Goal: Task Accomplishment & Management: Manage account settings

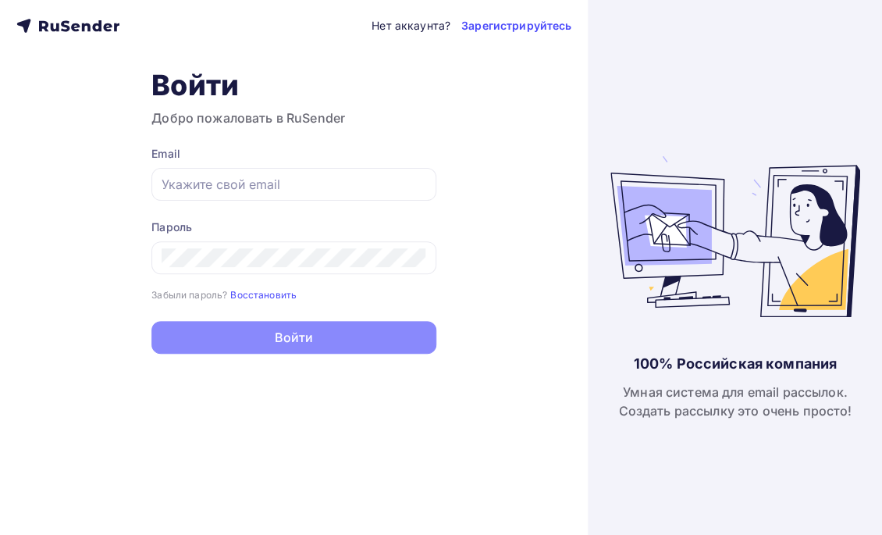
type input "zazulya@generalmarketing.ru"
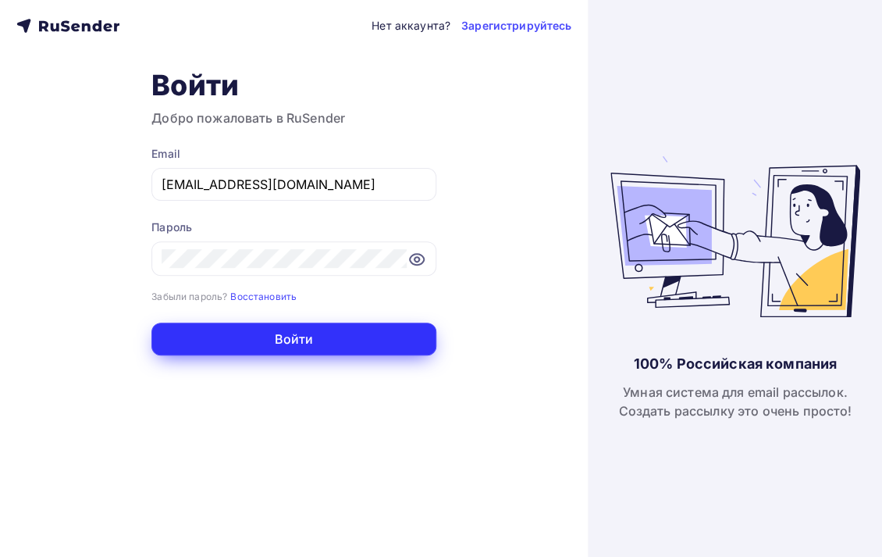
click at [292, 333] on button "Войти" at bounding box center [293, 338] width 285 height 33
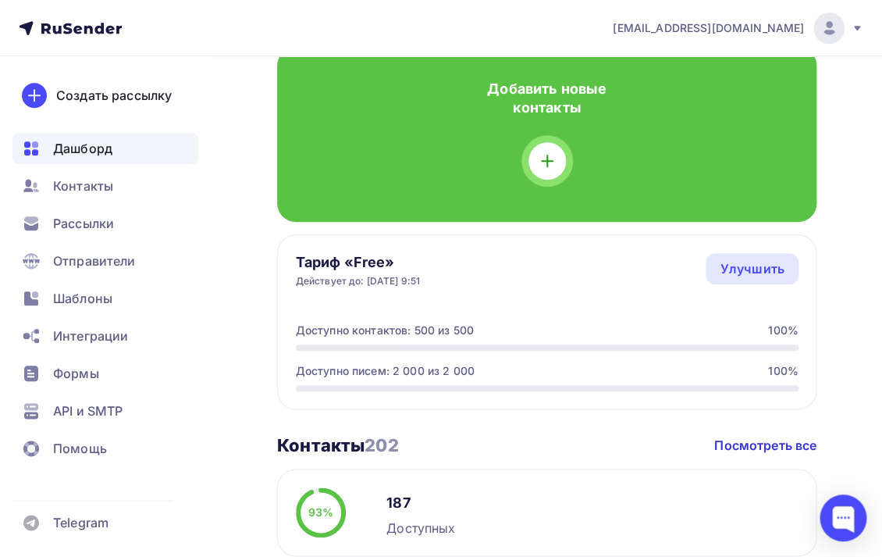
scroll to position [235, 0]
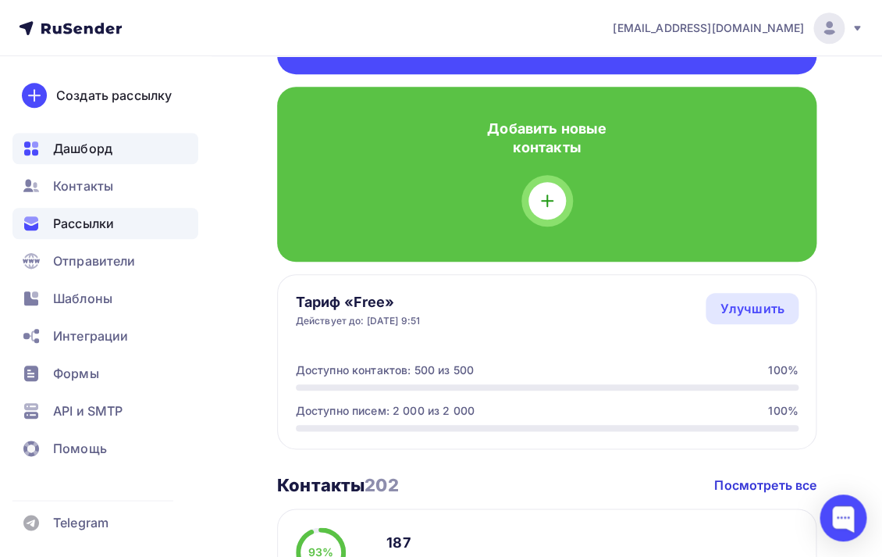
click at [130, 224] on div "Рассылки" at bounding box center [105, 223] width 186 height 31
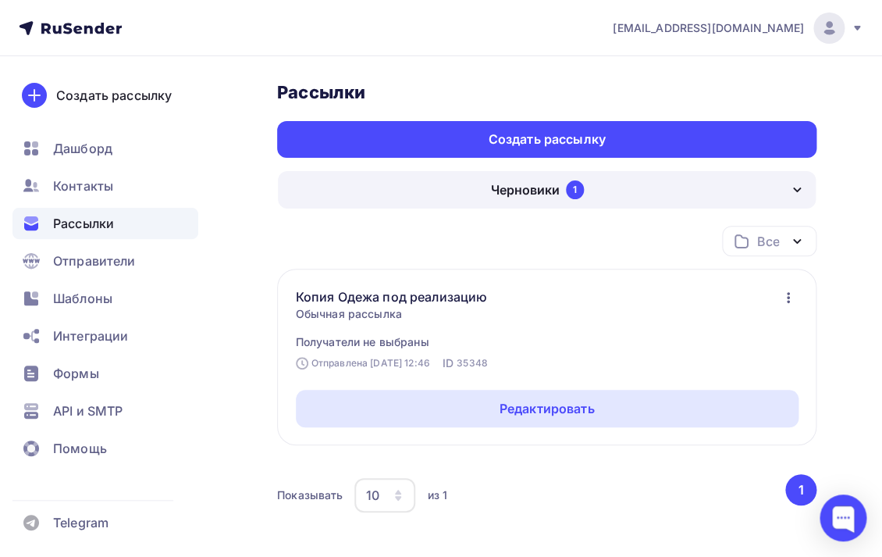
click at [590, 182] on div "Черновики 1" at bounding box center [547, 189] width 538 height 37
click at [265, 374] on div "Рассылки Рассылки Создать рассылку Черновики 1 Идущие 0 Завершенные 2 Черновики…" at bounding box center [441, 344] width 882 height 577
click at [111, 142] on span "Дашборд" at bounding box center [82, 148] width 59 height 19
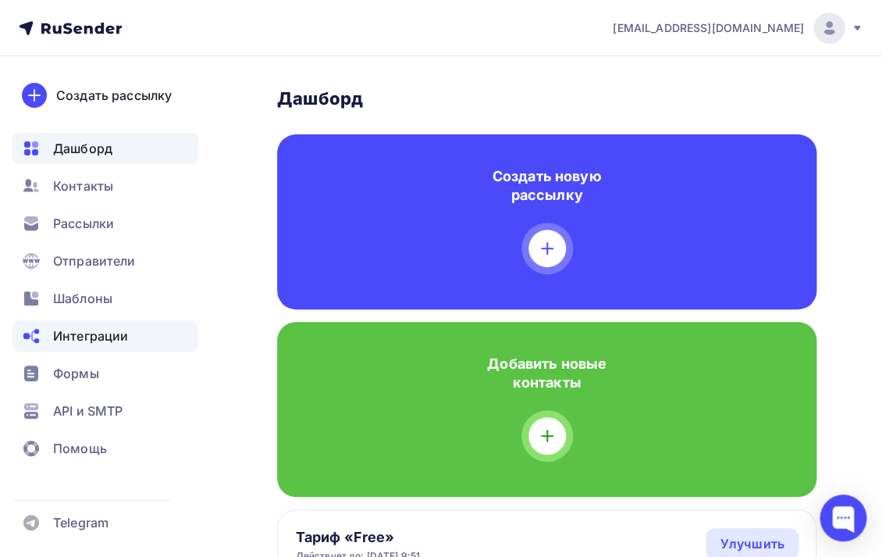
click at [142, 345] on div "Интеграции" at bounding box center [105, 335] width 186 height 31
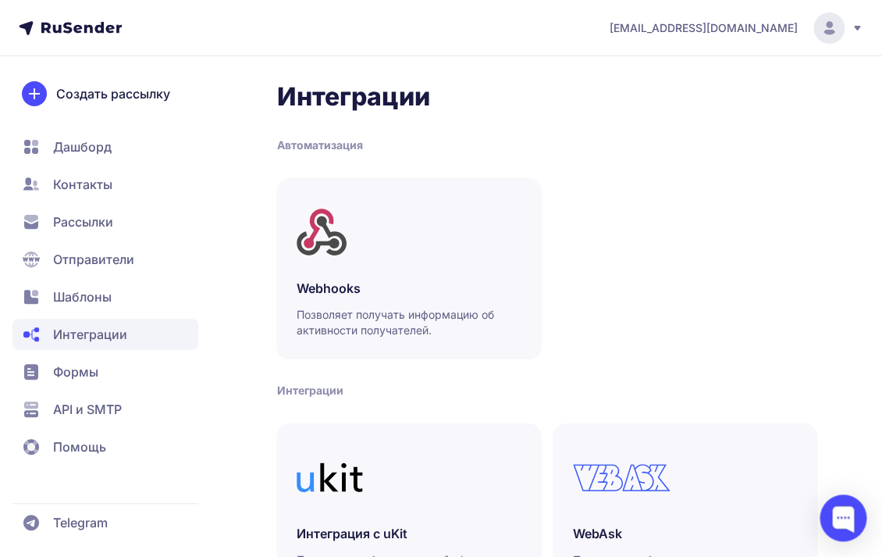
click at [140, 169] on span "Дашборд" at bounding box center [105, 184] width 186 height 31
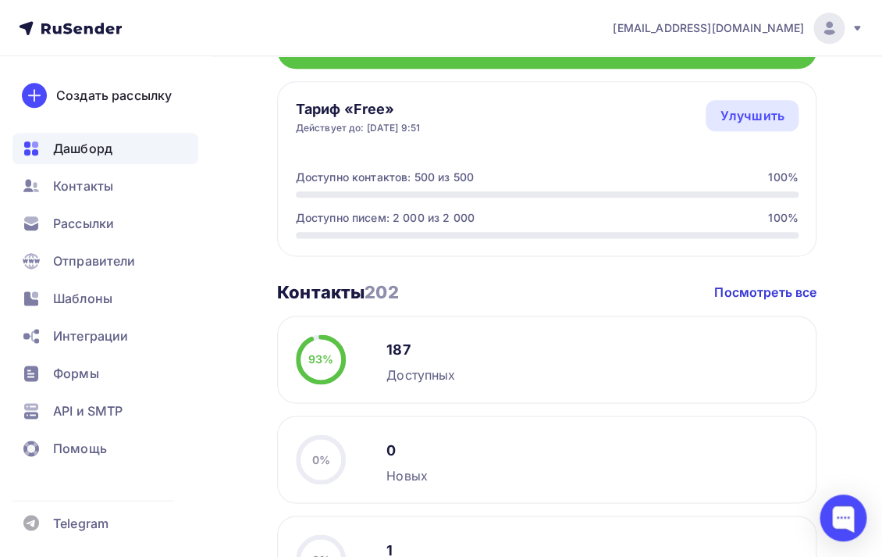
scroll to position [439, 0]
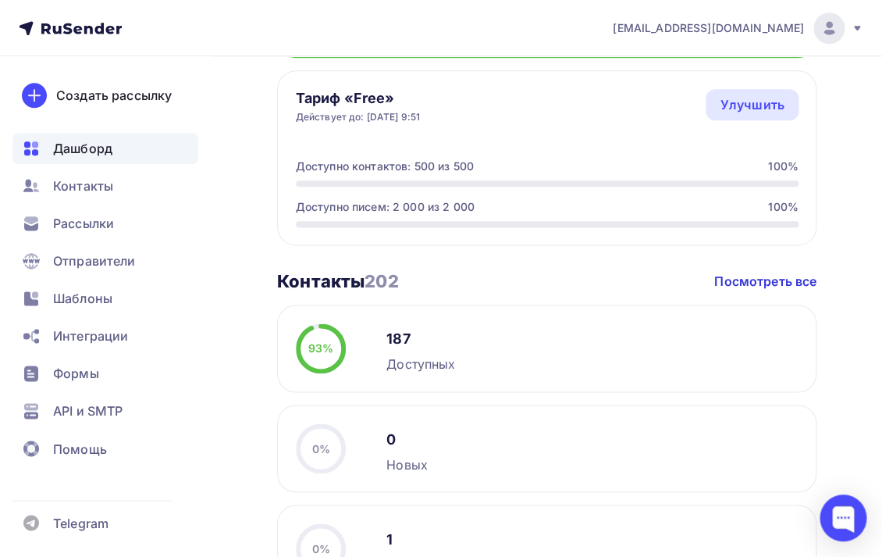
click at [406, 325] on div "187 Доступных" at bounding box center [420, 348] width 69 height 50
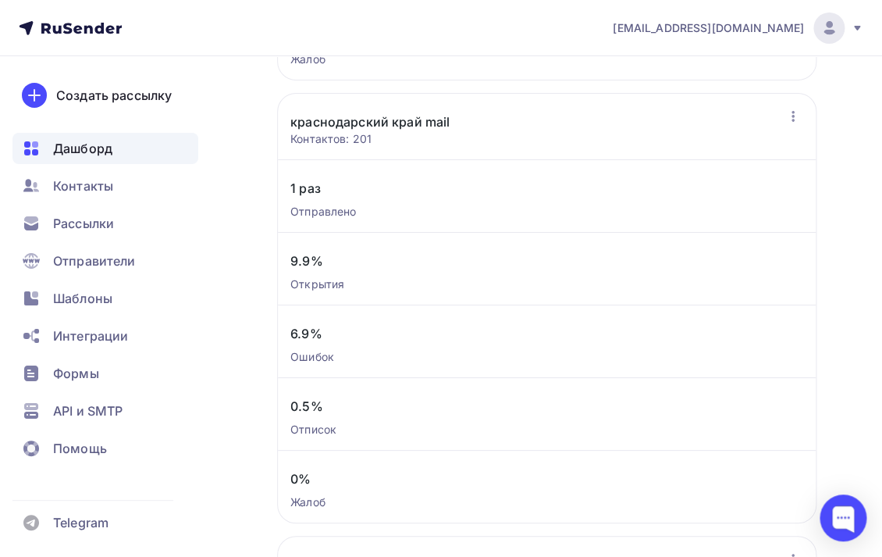
scroll to position [1629, 0]
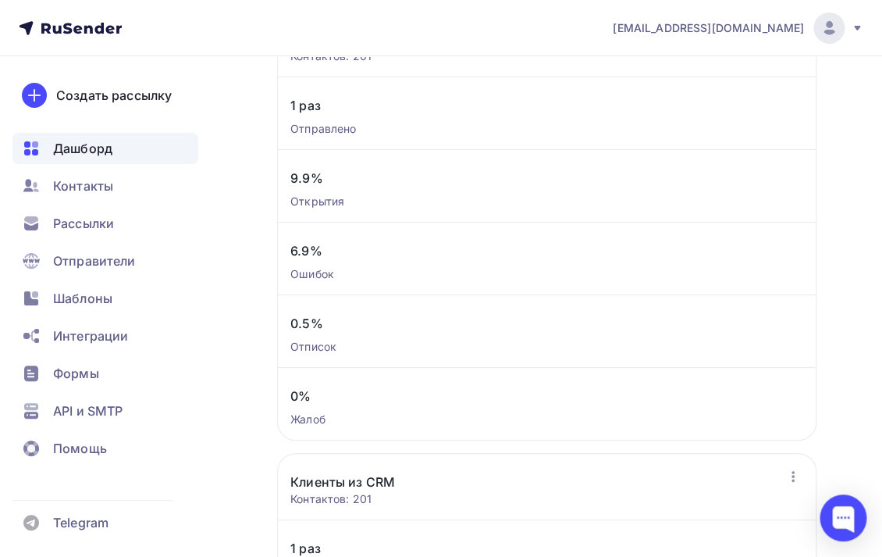
click at [345, 134] on div "Отправлено" at bounding box center [546, 129] width 513 height 16
click at [140, 216] on div "Рассылки" at bounding box center [105, 223] width 186 height 31
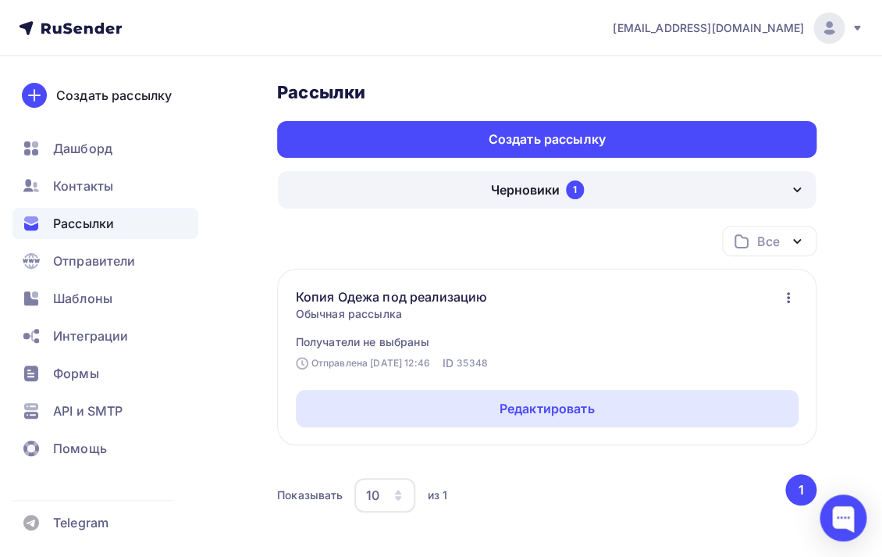
click at [434, 298] on link "Копия Одежа под реализацию" at bounding box center [404, 296] width 217 height 19
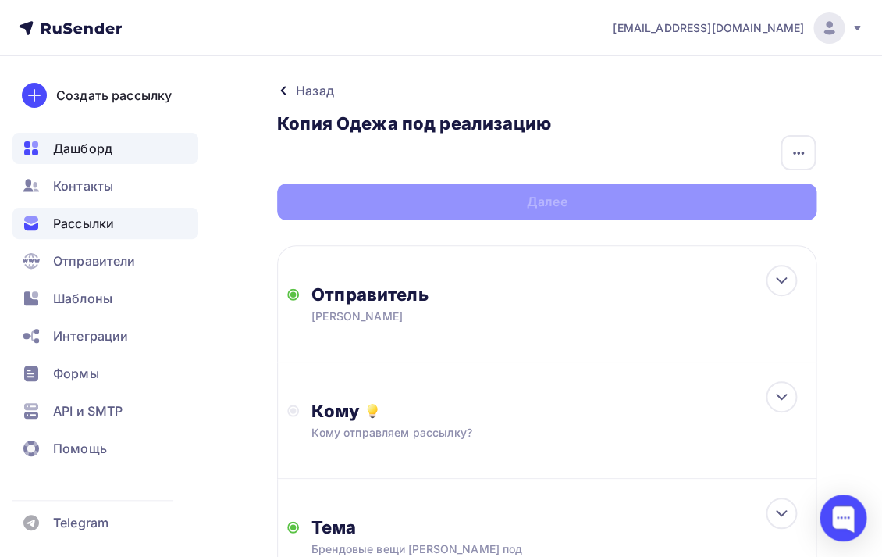
click at [117, 154] on div "Дашборд" at bounding box center [105, 148] width 186 height 31
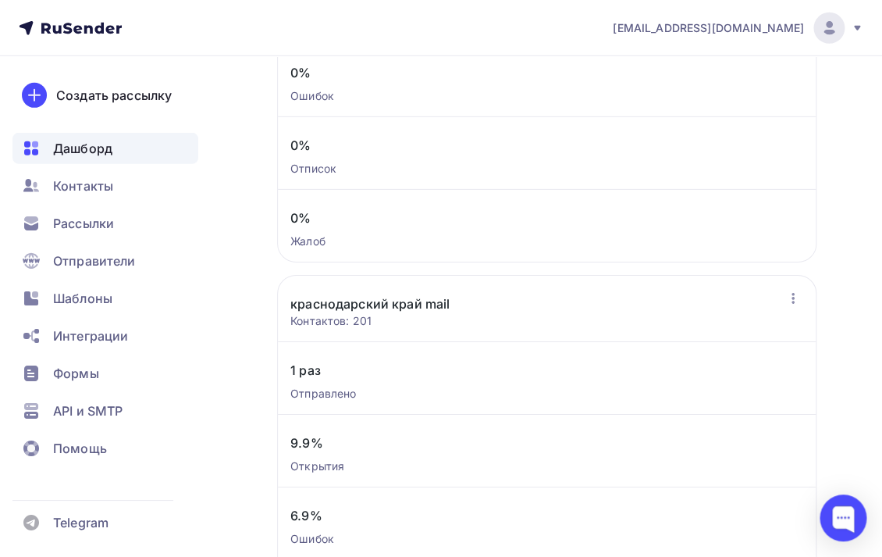
scroll to position [1404, 0]
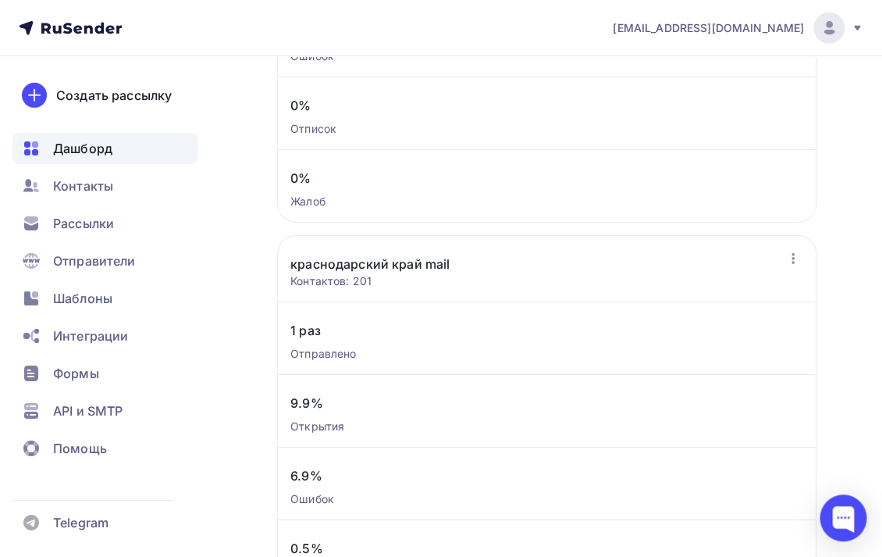
click at [482, 354] on div "Отправлено" at bounding box center [546, 354] width 513 height 16
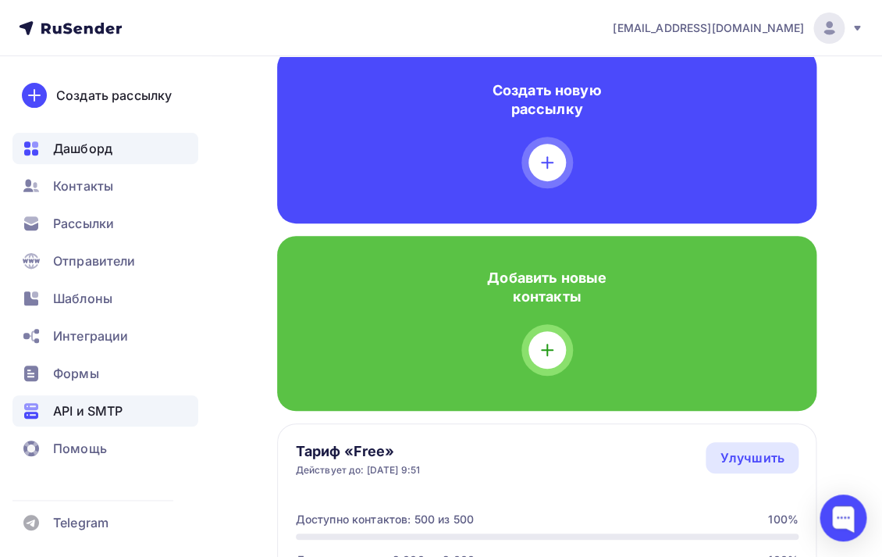
scroll to position [168, 0]
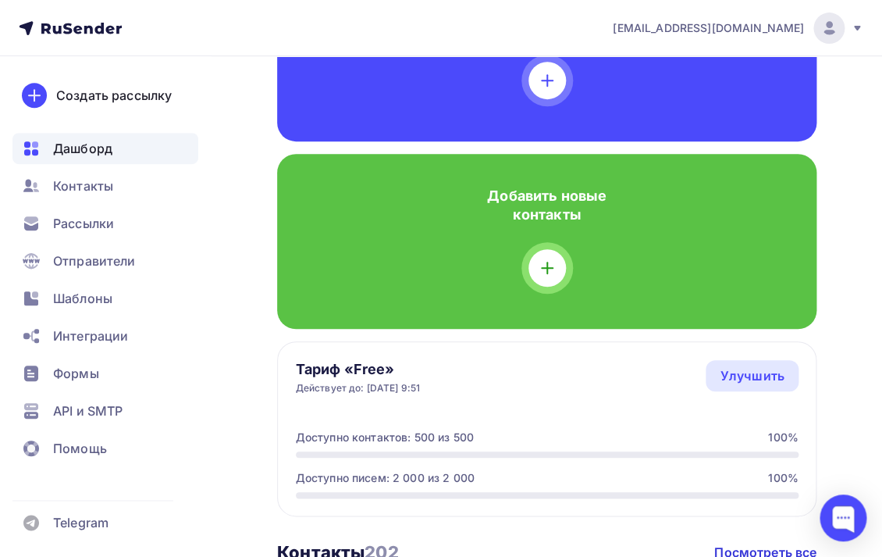
click at [94, 30] on icon at bounding box center [70, 28] width 103 height 19
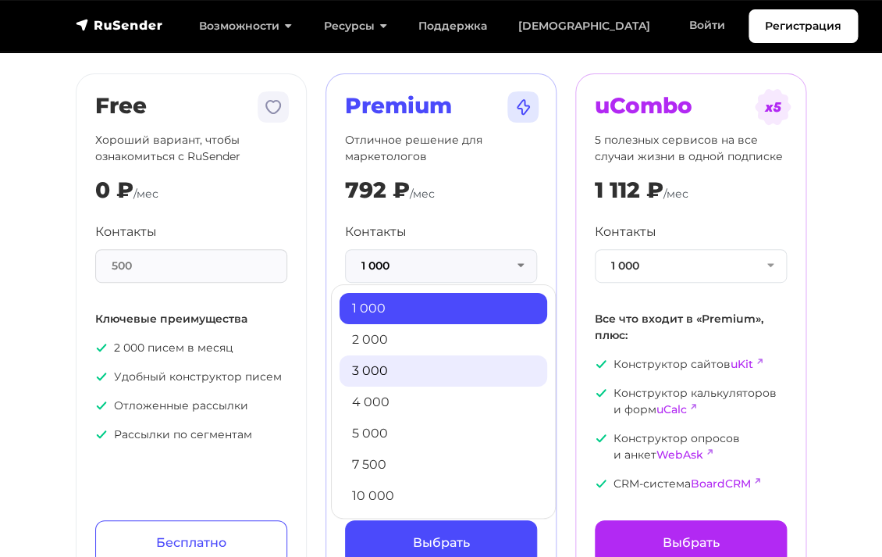
scroll to position [96, 0]
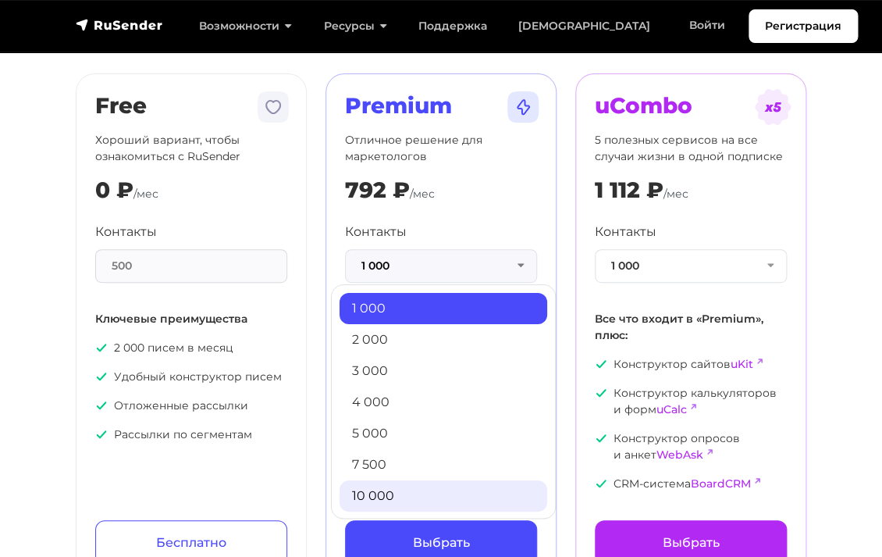
click at [454, 494] on link "10 000" at bounding box center [444, 495] width 208 height 31
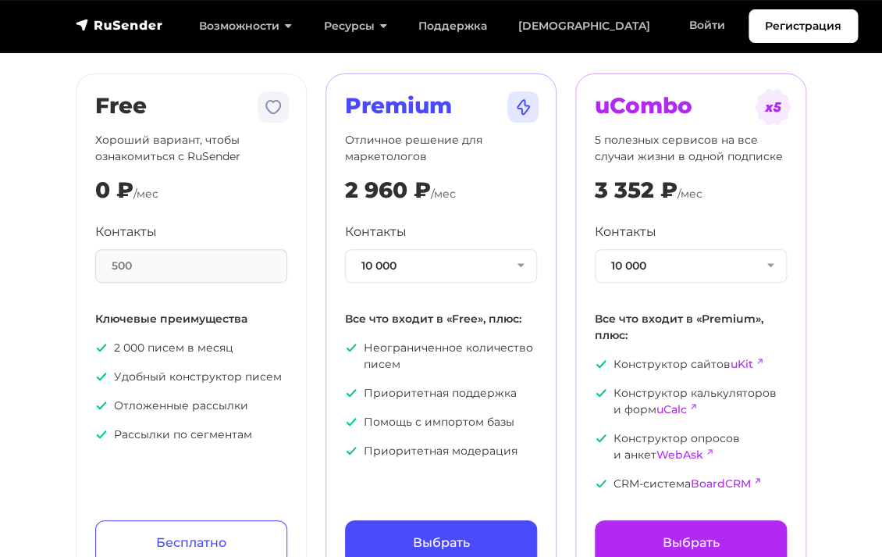
drag, startPoint x: 404, startPoint y: 146, endPoint x: 425, endPoint y: 205, distance: 62.0
click at [425, 205] on div "Premium Отличное решение для маркетологов 2 960 ₽ /мес Контакты 10 000 1 000 2 …" at bounding box center [441, 329] width 192 height 472
drag, startPoint x: 418, startPoint y: 345, endPoint x: 454, endPoint y: 389, distance: 56.6
click at [454, 389] on ul "Неограниченное количество писем Приоритетная поддержка Помощь с импортом базы П…" at bounding box center [441, 399] width 192 height 119
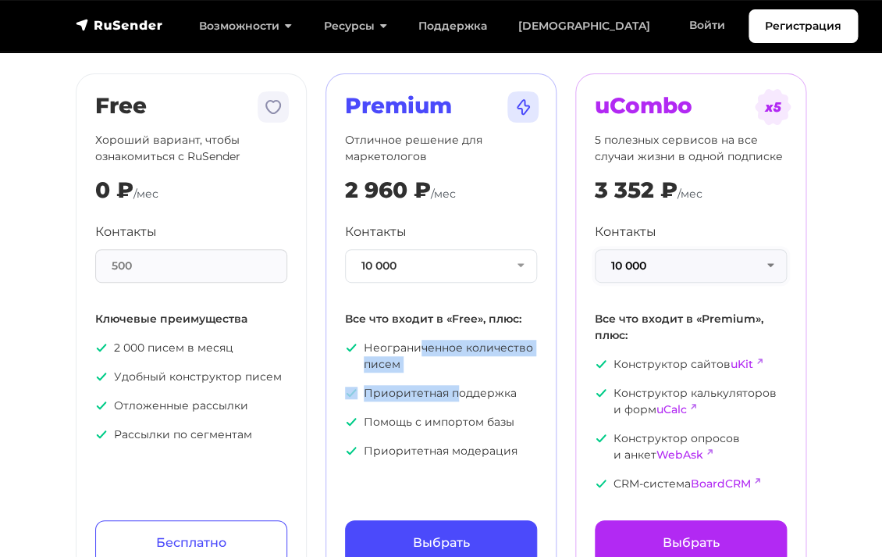
click at [707, 275] on button "10 000" at bounding box center [691, 266] width 192 height 34
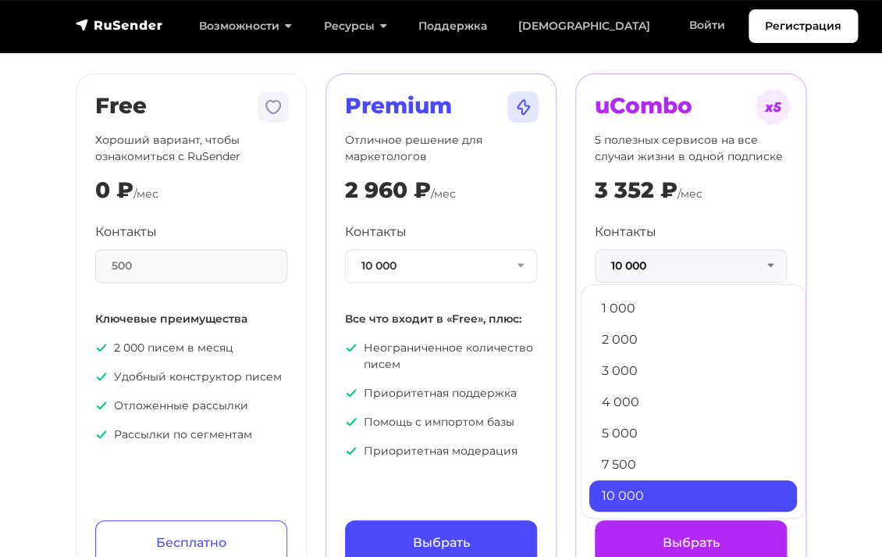
click at [832, 338] on section "[PERSON_NAME] Год -20% Free Хороший вариант, чтобы ознакомиться с RuSender 0 ₽ …" at bounding box center [441, 254] width 882 height 662
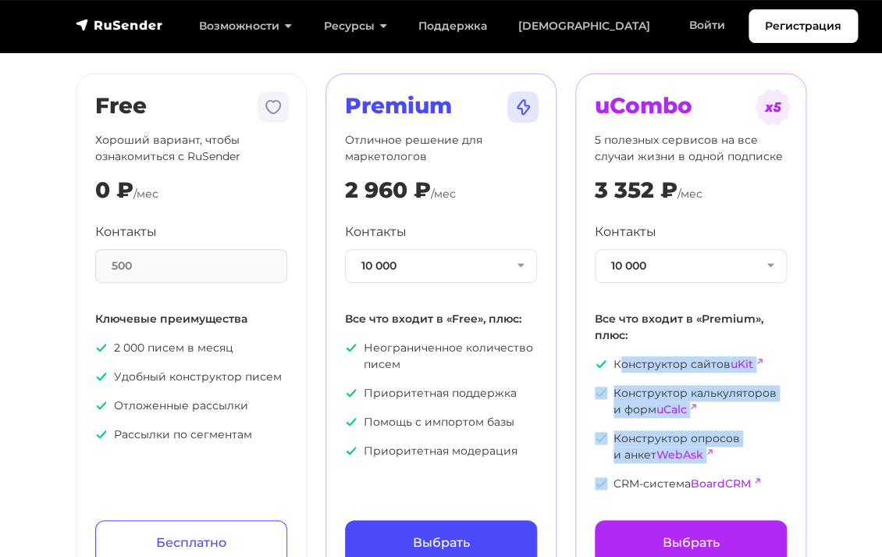
drag, startPoint x: 621, startPoint y: 363, endPoint x: 700, endPoint y: 475, distance: 136.7
click at [700, 475] on ul "Конструктор сайтов uKit Конструктор калькуляторов и форм uCalc Конструктор опро…" at bounding box center [691, 424] width 192 height 136
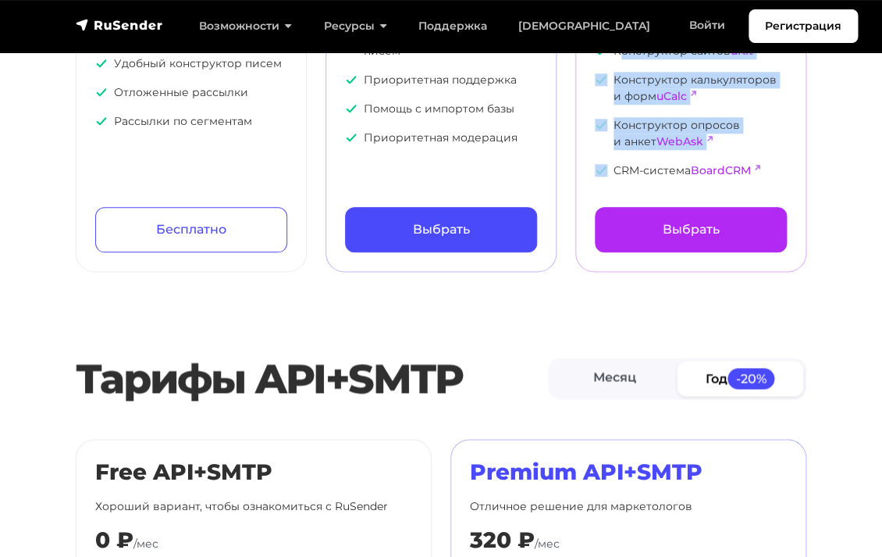
scroll to position [512, 0]
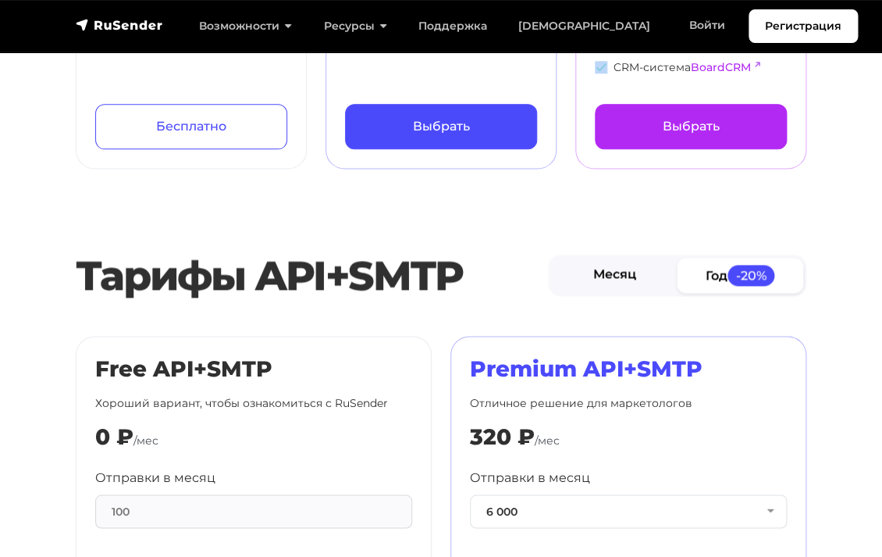
click at [629, 259] on link "Месяц" at bounding box center [614, 275] width 126 height 35
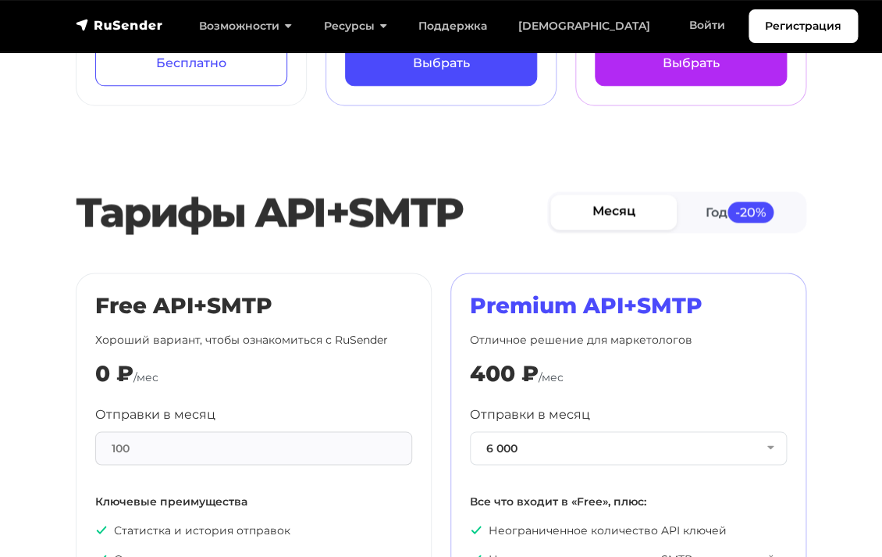
scroll to position [675, 0]
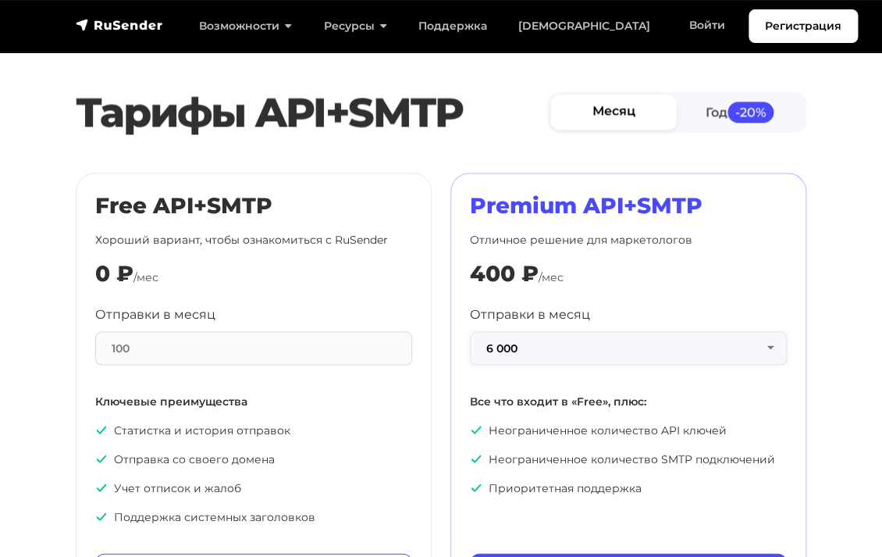
click at [614, 350] on button "6 000" at bounding box center [628, 348] width 317 height 34
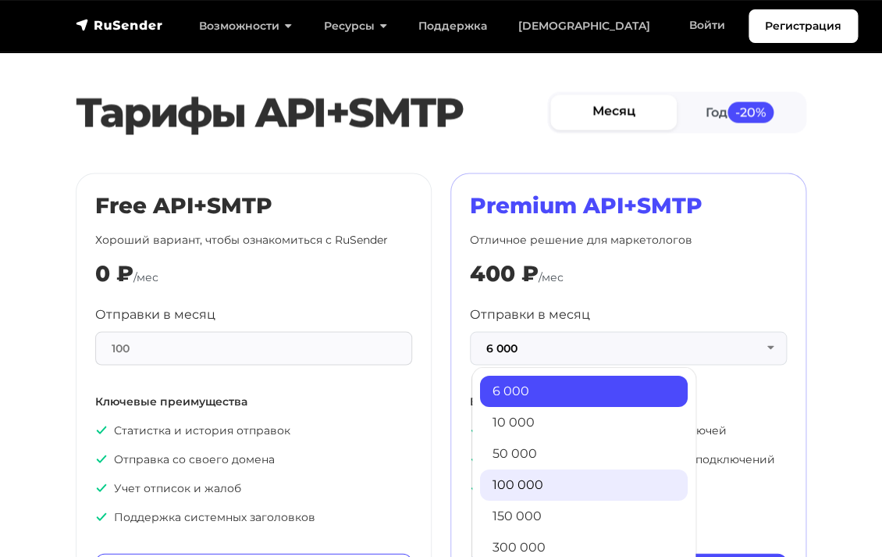
click at [565, 483] on link "100 000" at bounding box center [584, 483] width 208 height 31
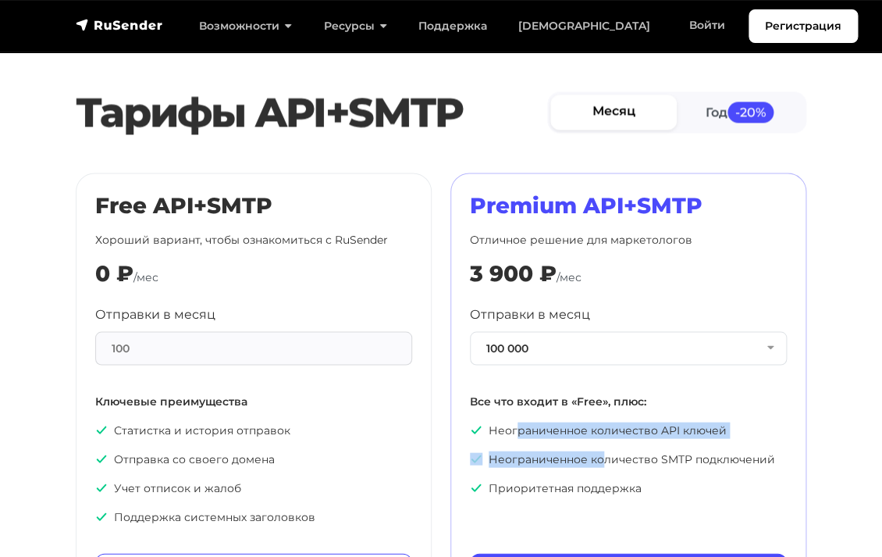
drag, startPoint x: 517, startPoint y: 429, endPoint x: 605, endPoint y: 459, distance: 93.3
click at [605, 459] on ul "Неограниченное количество API ключей Неограниченное количество SMTP подключений…" at bounding box center [628, 459] width 317 height 74
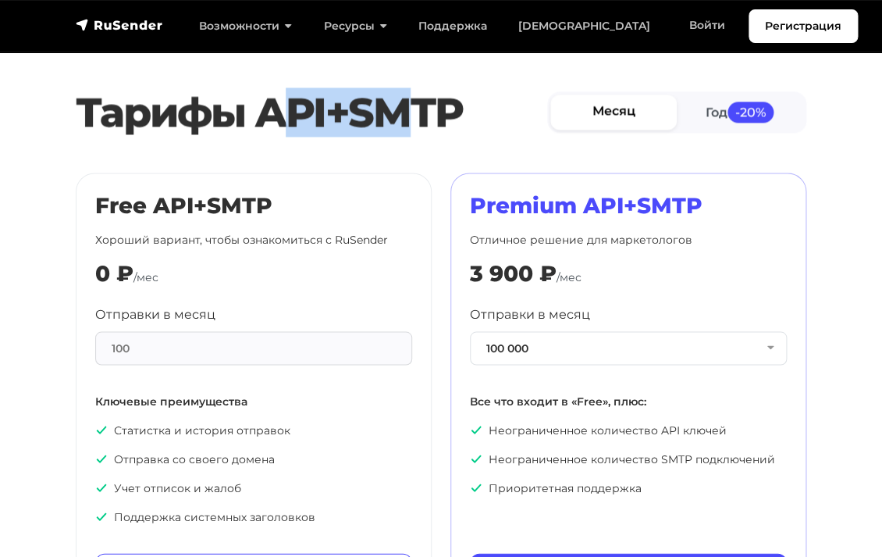
drag, startPoint x: 272, startPoint y: 113, endPoint x: 422, endPoint y: 109, distance: 150.0
click at [422, 109] on h2 "Тарифы API+SMTP" at bounding box center [312, 112] width 472 height 48
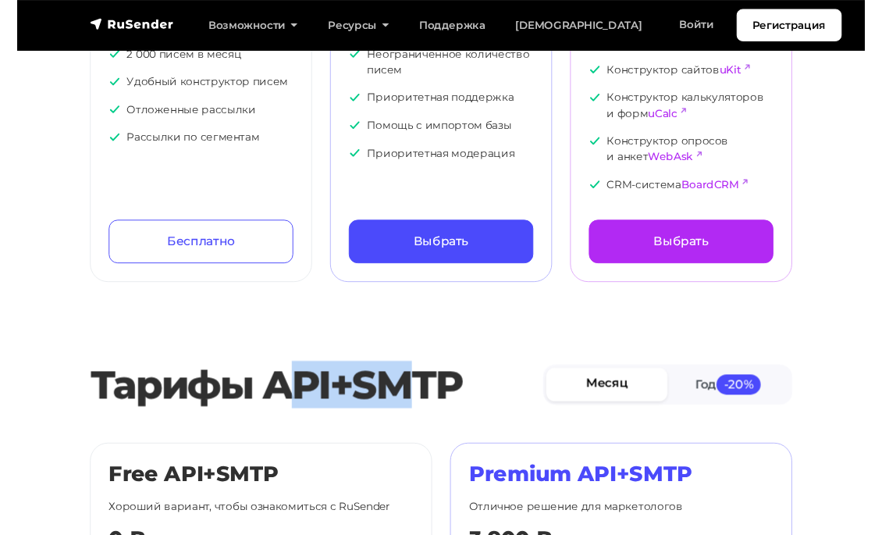
scroll to position [0, 0]
